Goal: Task Accomplishment & Management: Complete application form

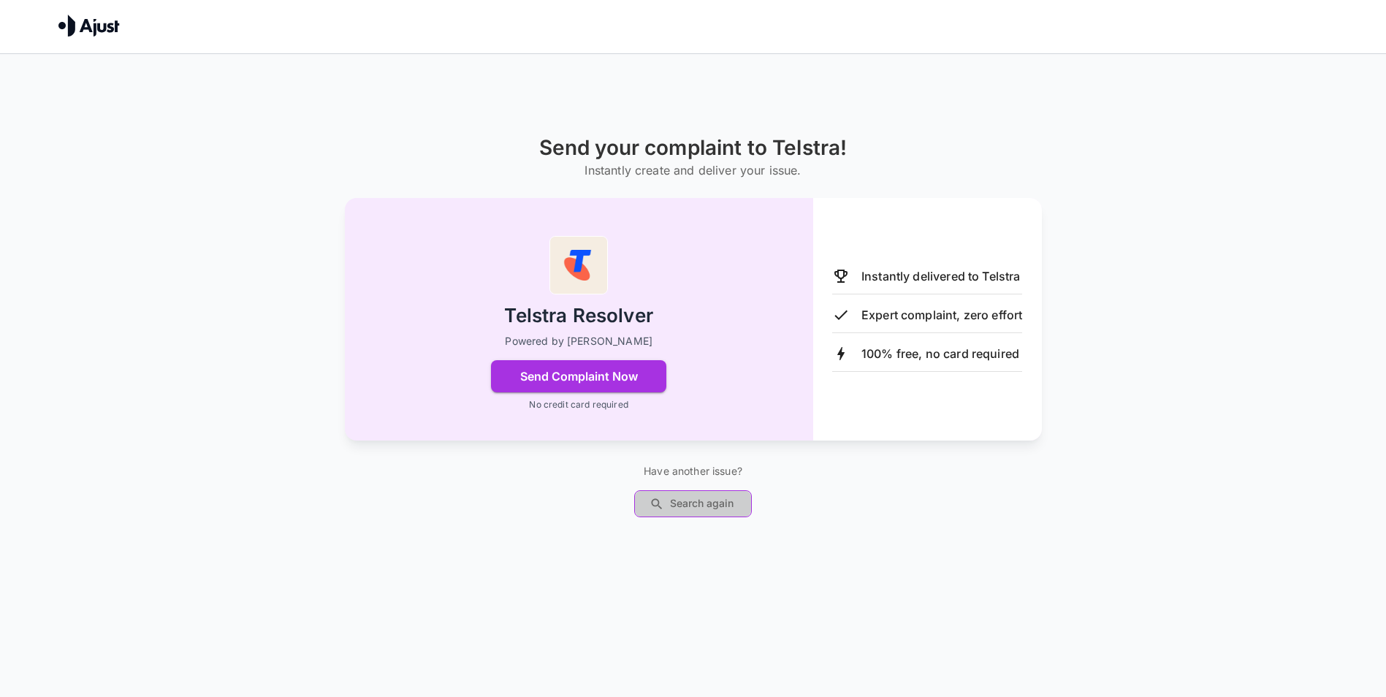
click at [690, 499] on button "Search again" at bounding box center [693, 503] width 118 height 27
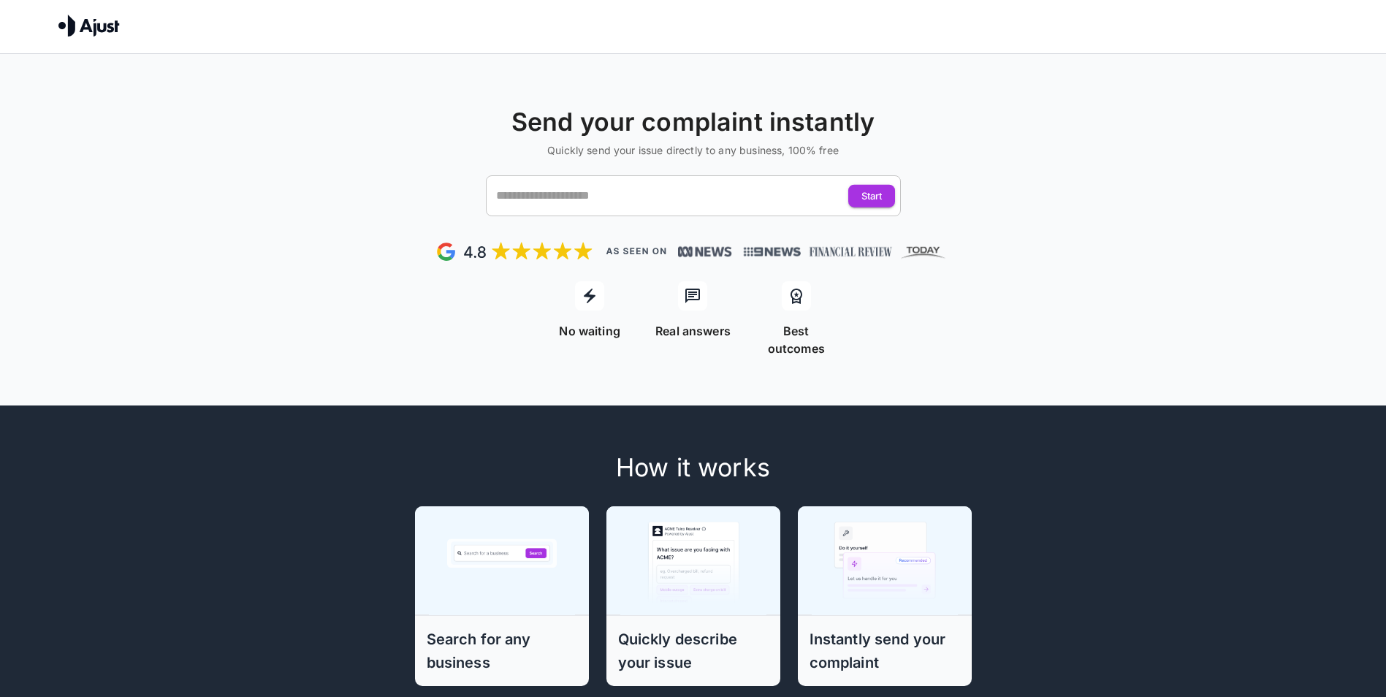
click at [609, 197] on input "text" at bounding box center [680, 196] width 374 height 28
click at [992, 268] on div "Send your complaint instantly Quickly send your issue directly to any business,…" at bounding box center [693, 206] width 1386 height 305
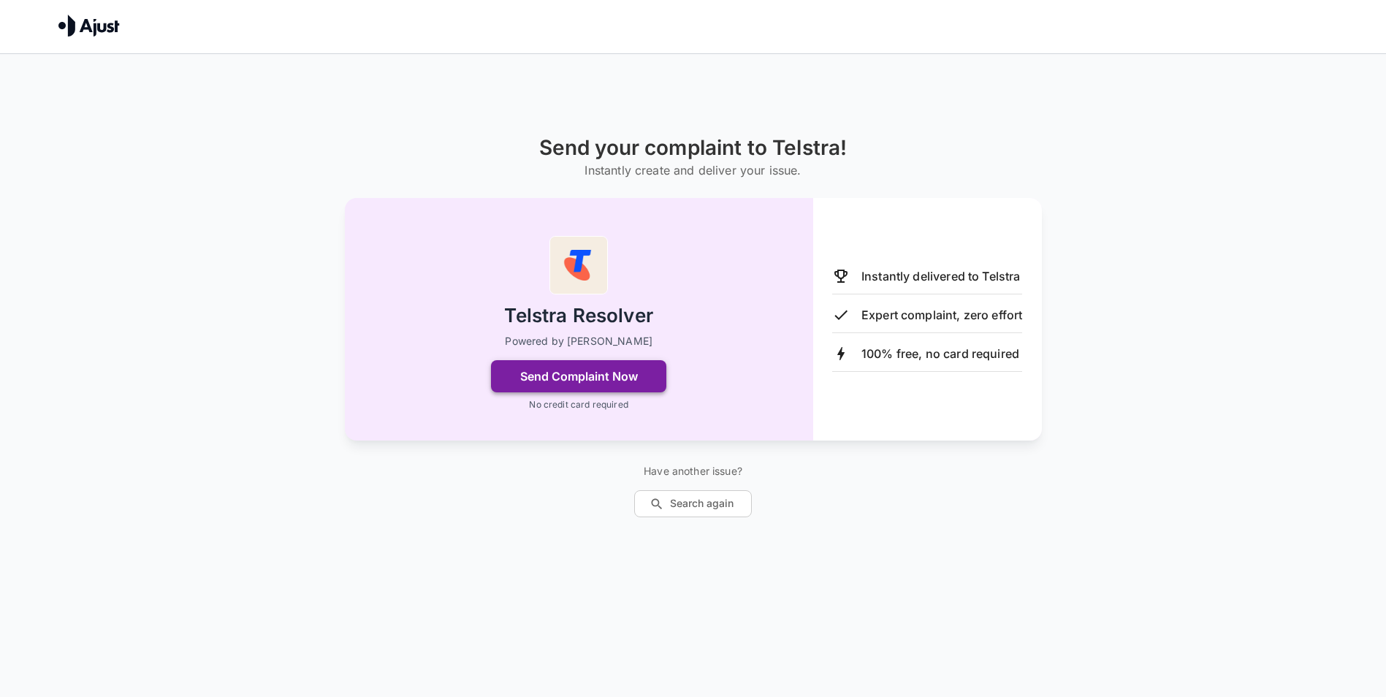
click at [619, 381] on button "Send Complaint Now" at bounding box center [578, 376] width 175 height 32
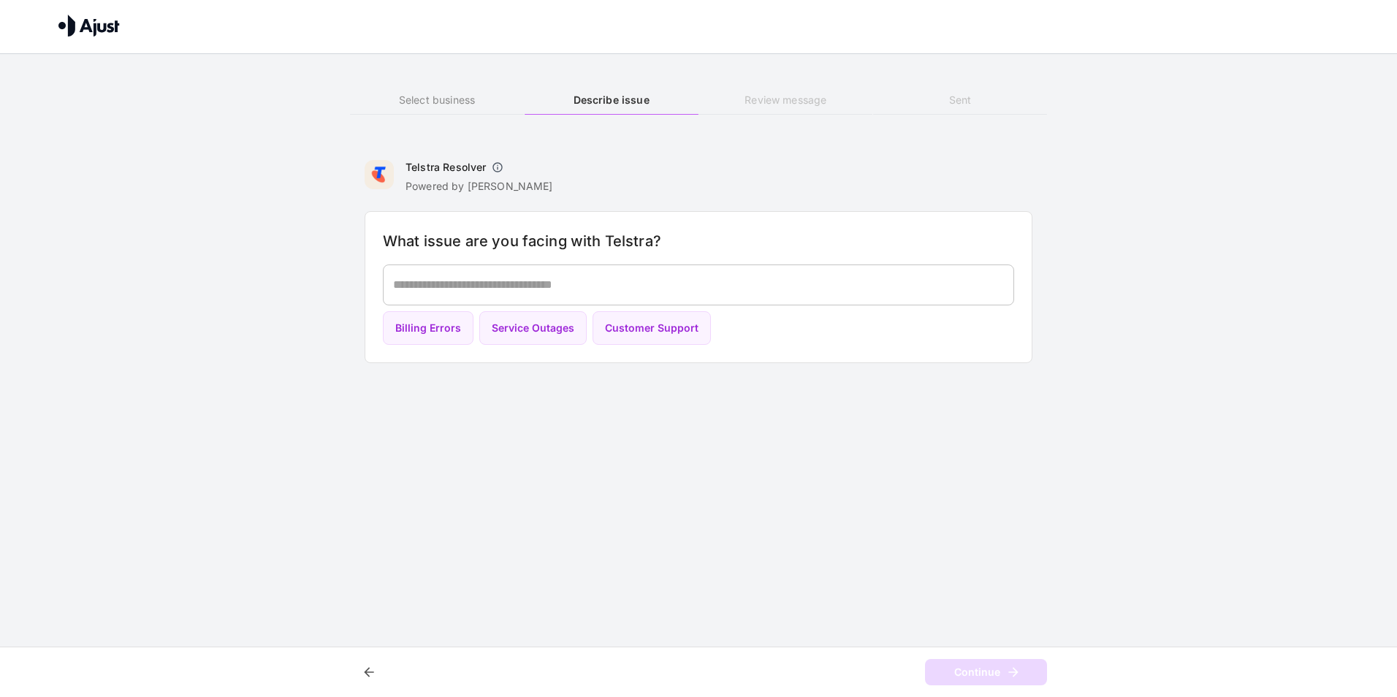
click at [514, 283] on textarea at bounding box center [698, 284] width 611 height 17
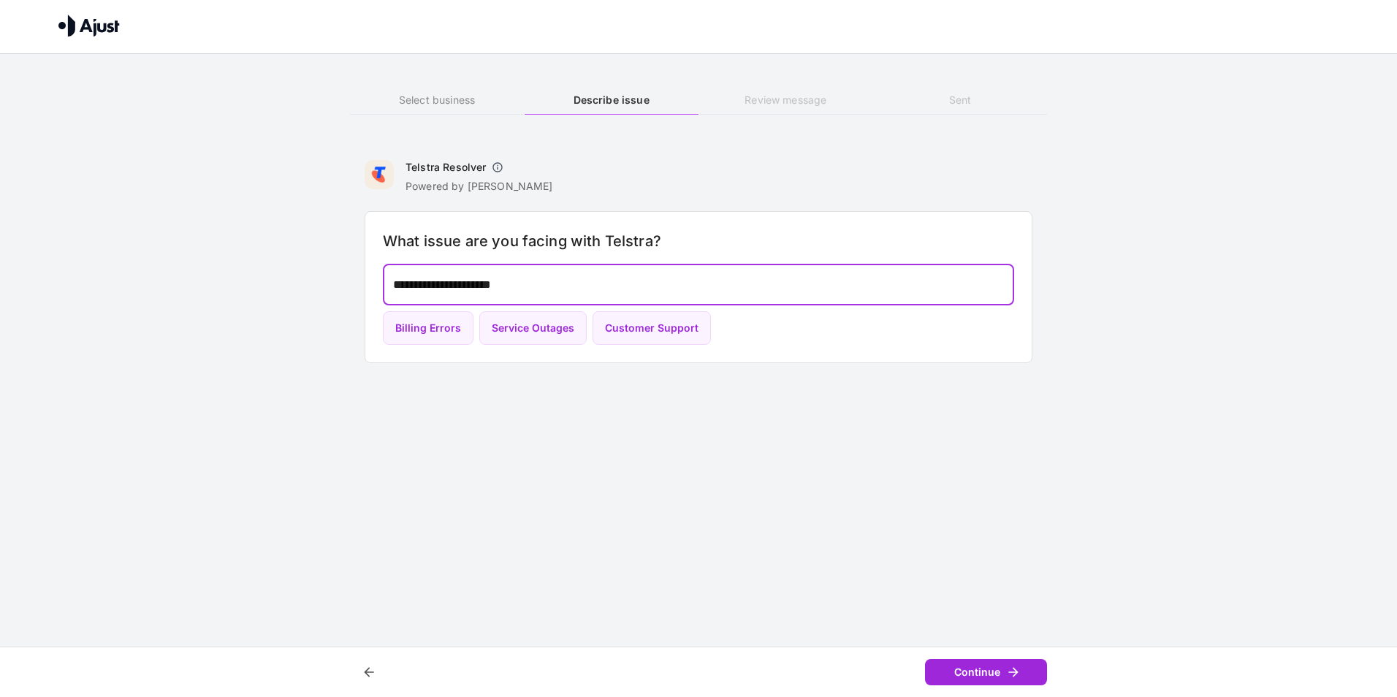
type textarea "**********"
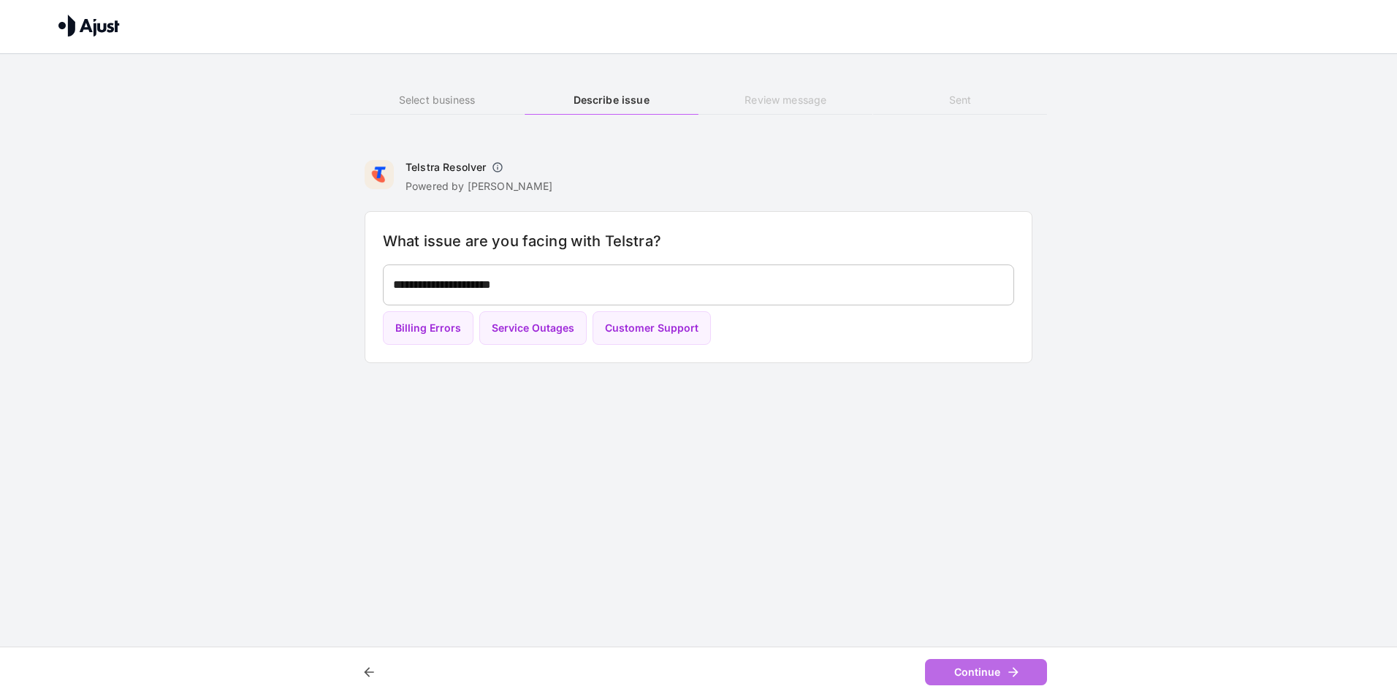
click at [957, 669] on button "Continue" at bounding box center [986, 672] width 122 height 27
click at [450, 95] on h6 "Select business" at bounding box center [437, 100] width 174 height 16
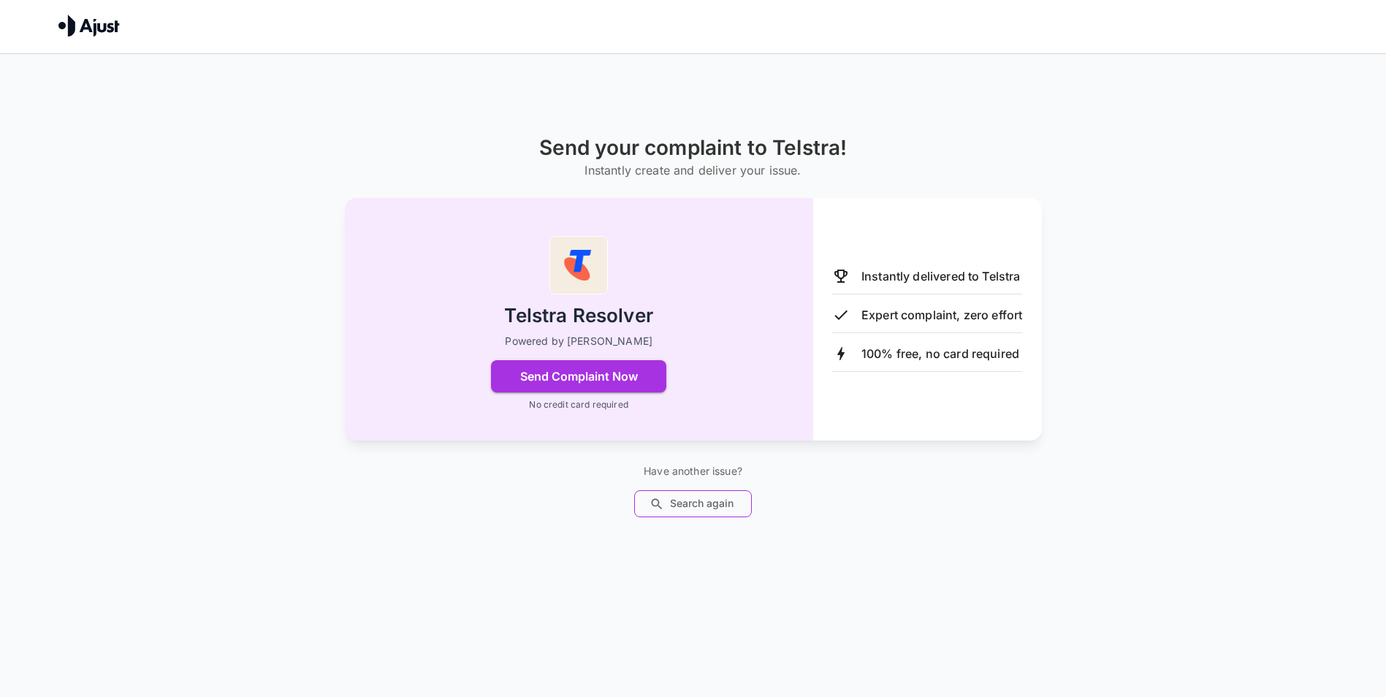
click at [675, 510] on button "Search again" at bounding box center [693, 503] width 118 height 27
